Goal: Answer question/provide support

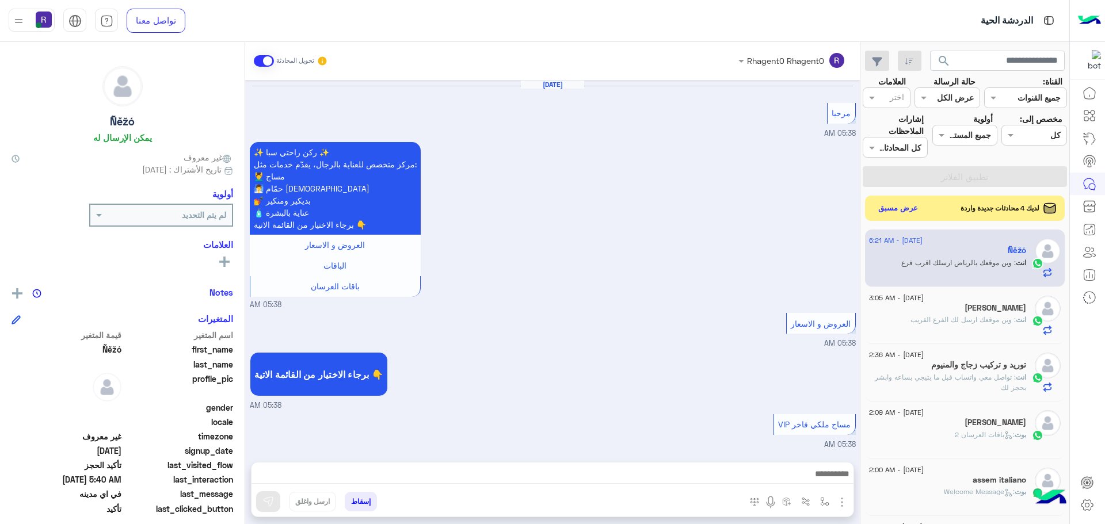
scroll to position [990, 0]
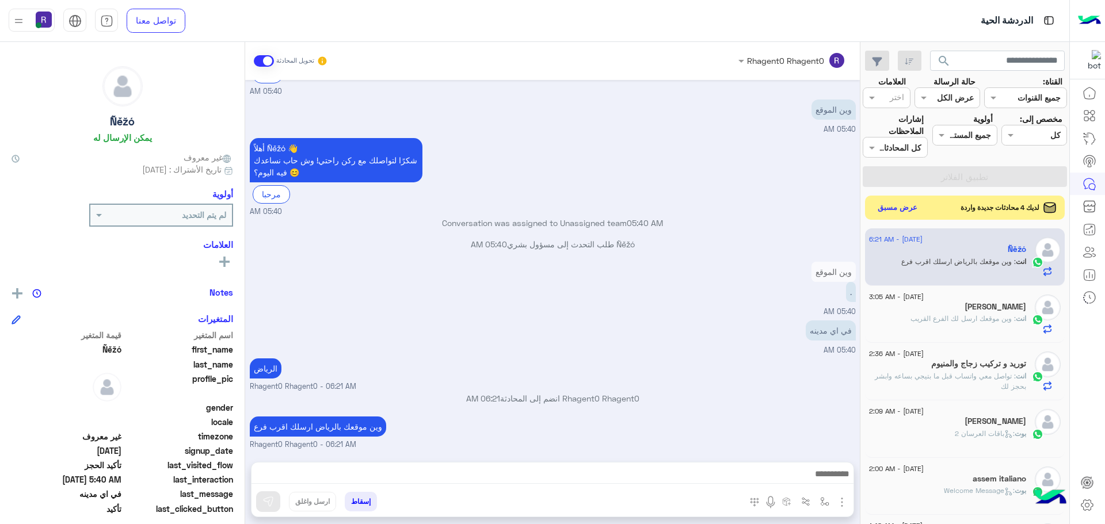
click at [894, 207] on button "عرض مسبق" at bounding box center [898, 208] width 48 height 16
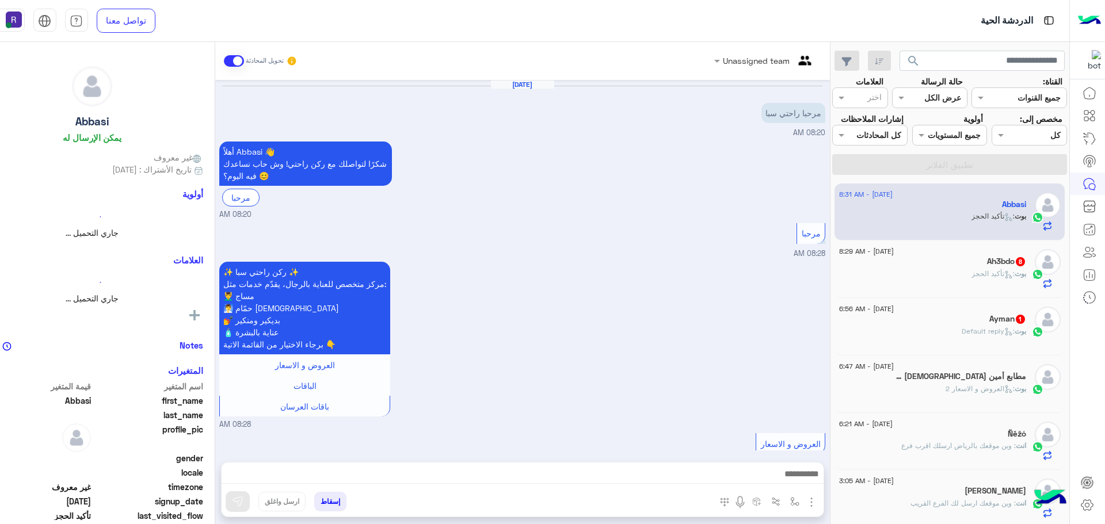
scroll to position [799, 0]
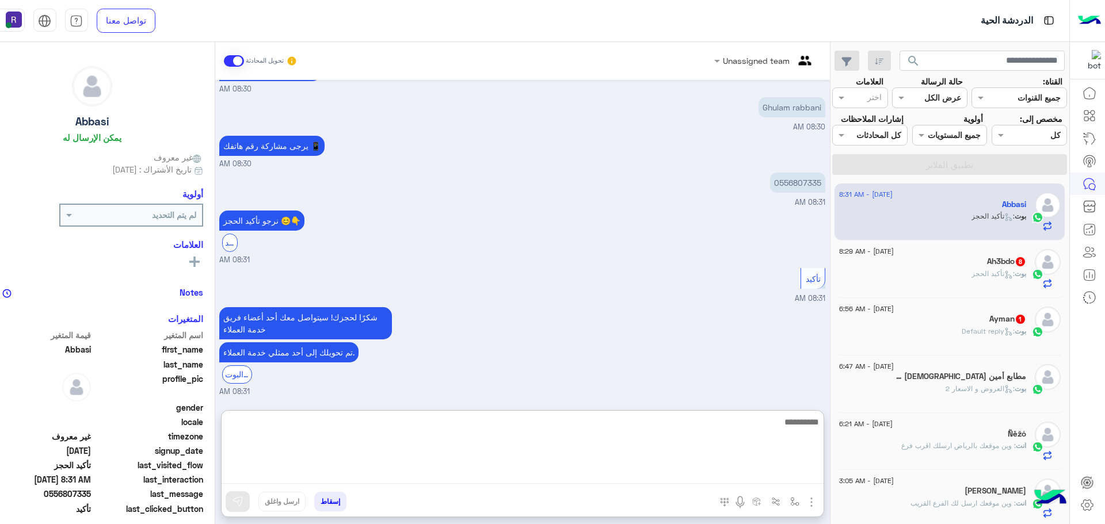
click at [700, 473] on textarea at bounding box center [523, 449] width 602 height 69
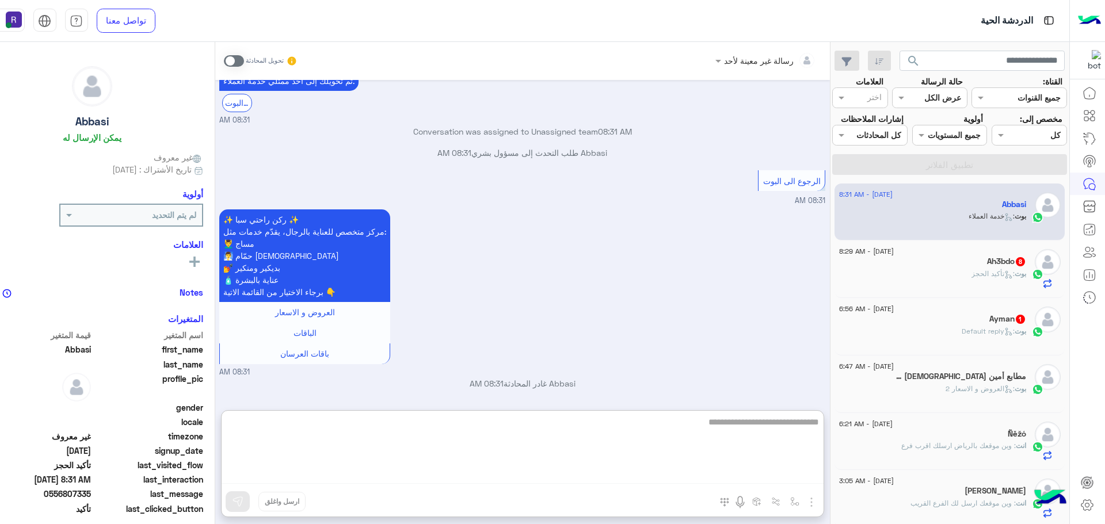
type textarea "**********"
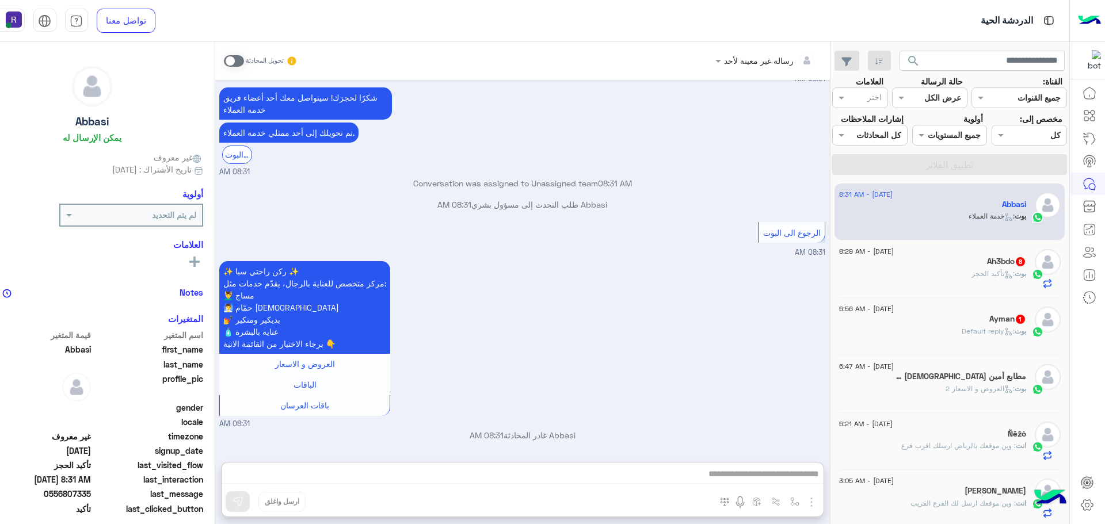
click at [694, 426] on div "رسالة غير معينة لأحد تحويل المحادثة [DATE] مرحبا راحتي سبا 08:20 AM أهلاً Abbas…" at bounding box center [522, 285] width 615 height 487
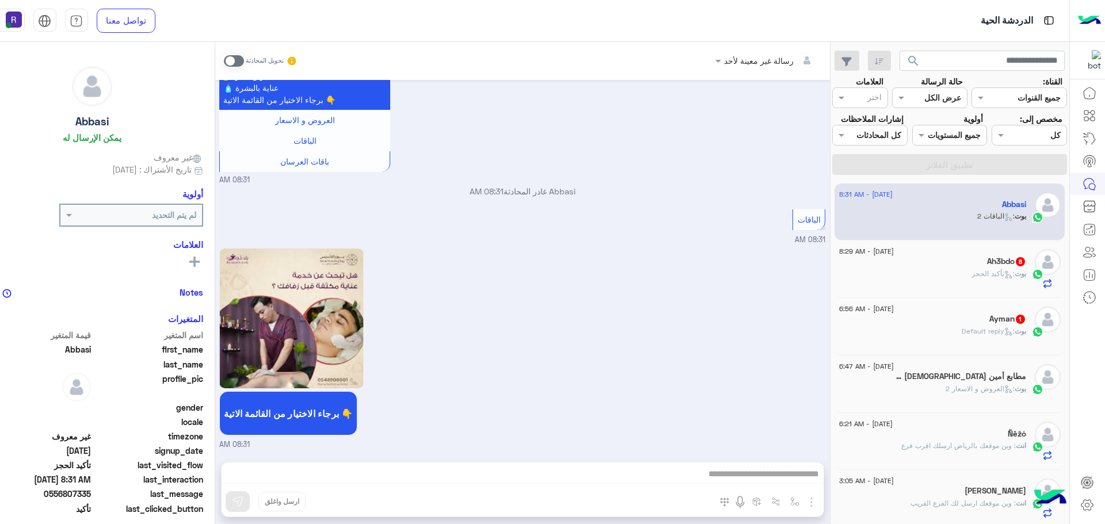
scroll to position [1284, 0]
click at [727, 471] on div "رسالة غير معينة لأحد تحويل المحادثة [DATE] مرحبا راحتي سبا 08:20 AM أهلاً Abbas…" at bounding box center [522, 285] width 615 height 487
click at [244, 63] on span at bounding box center [234, 61] width 20 height 12
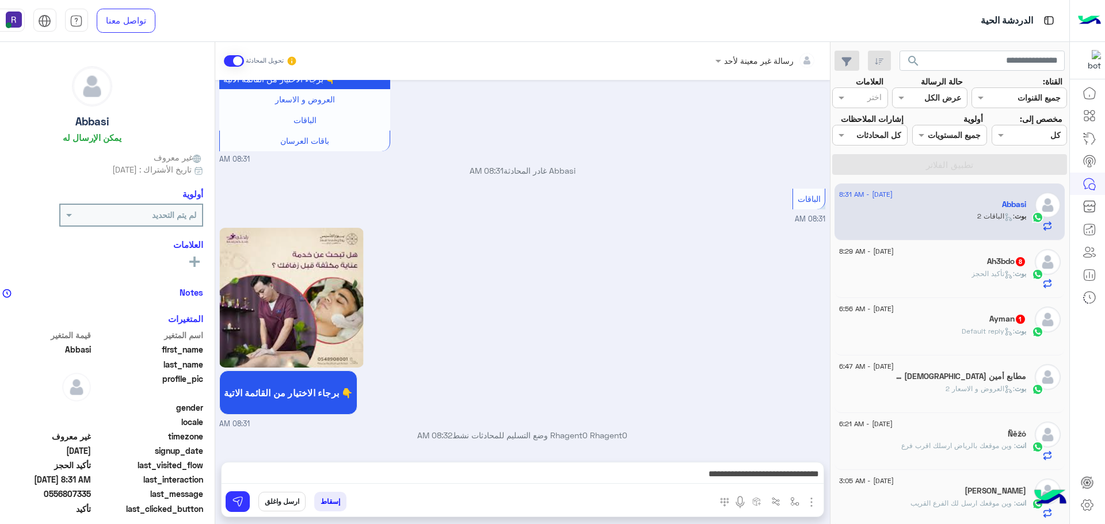
scroll to position [1305, 0]
click at [244, 62] on span at bounding box center [234, 61] width 20 height 12
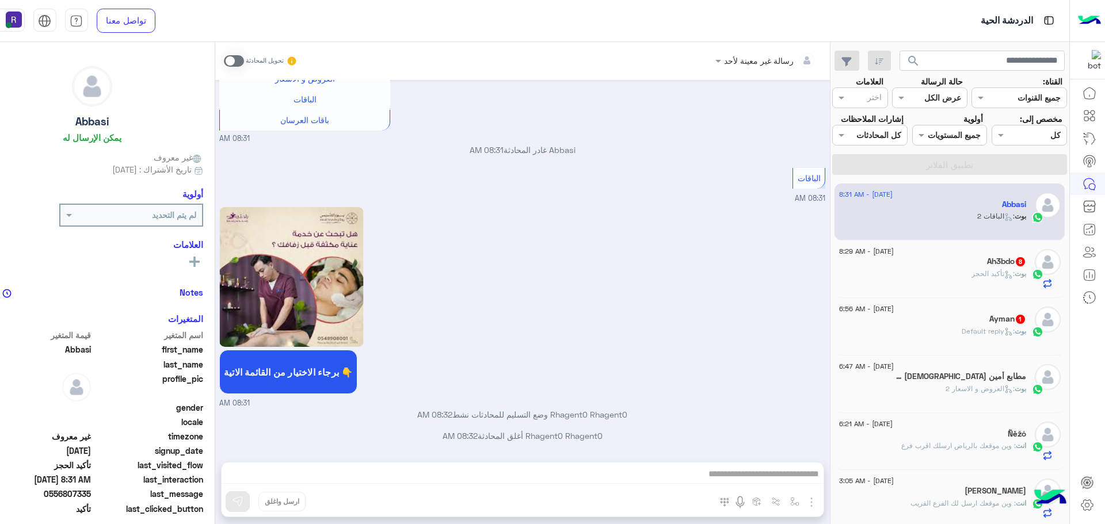
scroll to position [1326, 0]
click at [944, 285] on div "بوت : تأكيد الحجز" at bounding box center [932, 279] width 187 height 20
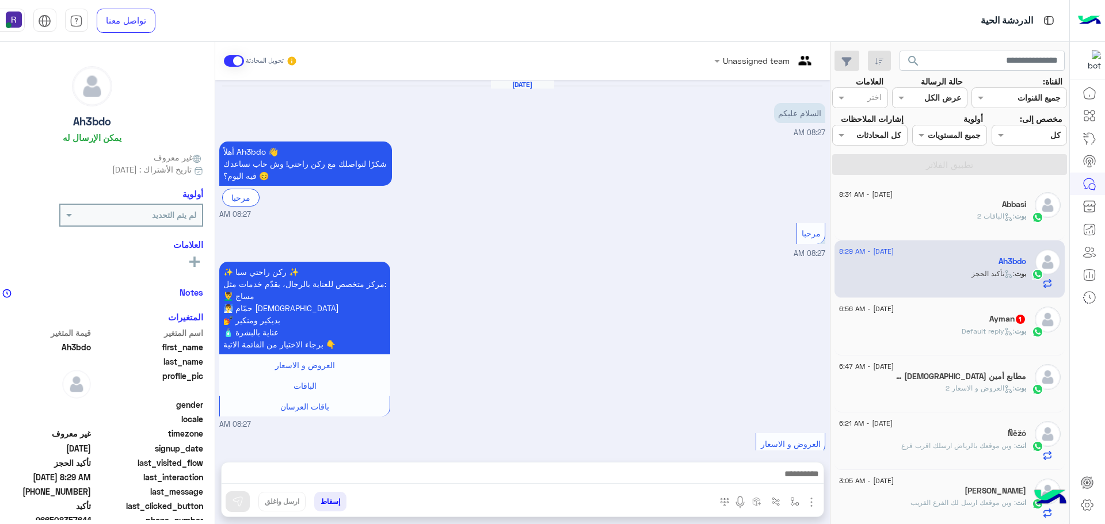
scroll to position [726, 0]
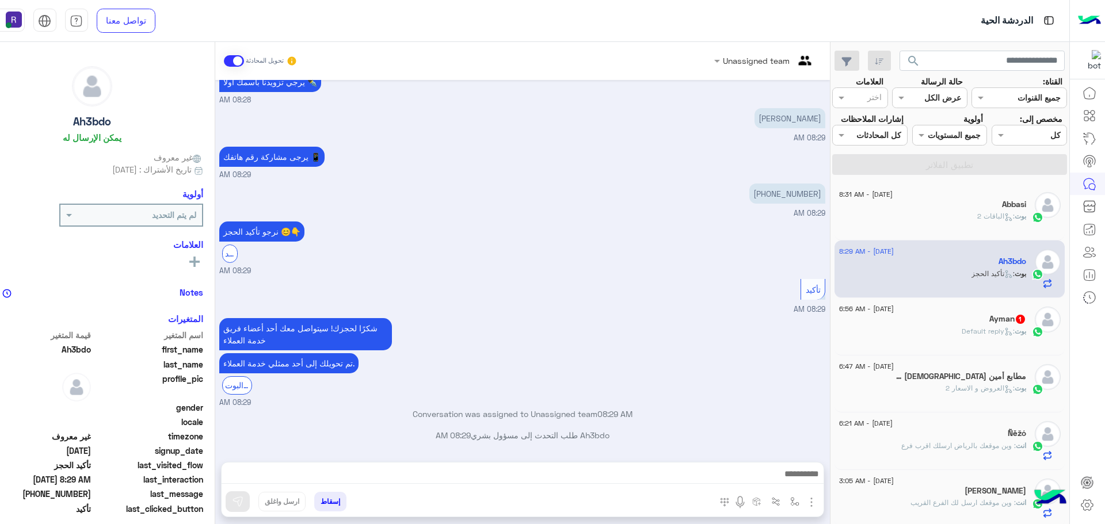
click at [947, 342] on div "[PERSON_NAME] : Default reply" at bounding box center [932, 336] width 187 height 20
